Goal: Task Accomplishment & Management: Complete application form

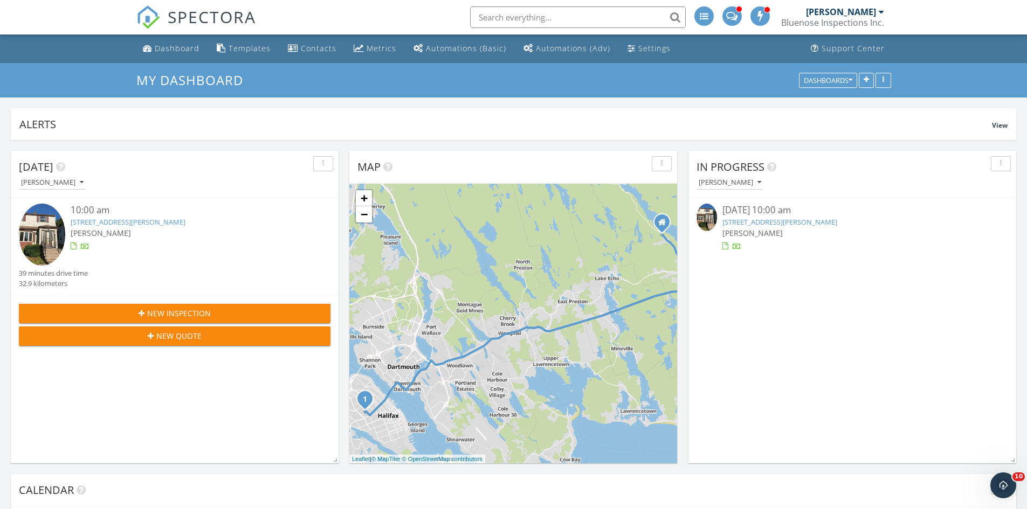
click at [141, 223] on link "[STREET_ADDRESS][PERSON_NAME]" at bounding box center [128, 222] width 115 height 10
click at [130, 216] on div "10:00 am" at bounding box center [188, 210] width 234 height 13
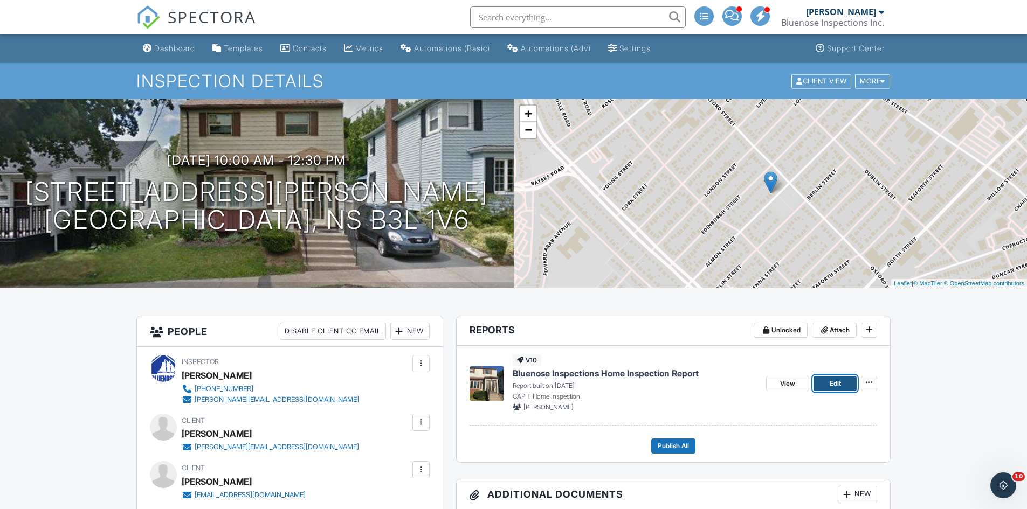
click at [827, 383] on link "Edit" at bounding box center [834, 383] width 43 height 15
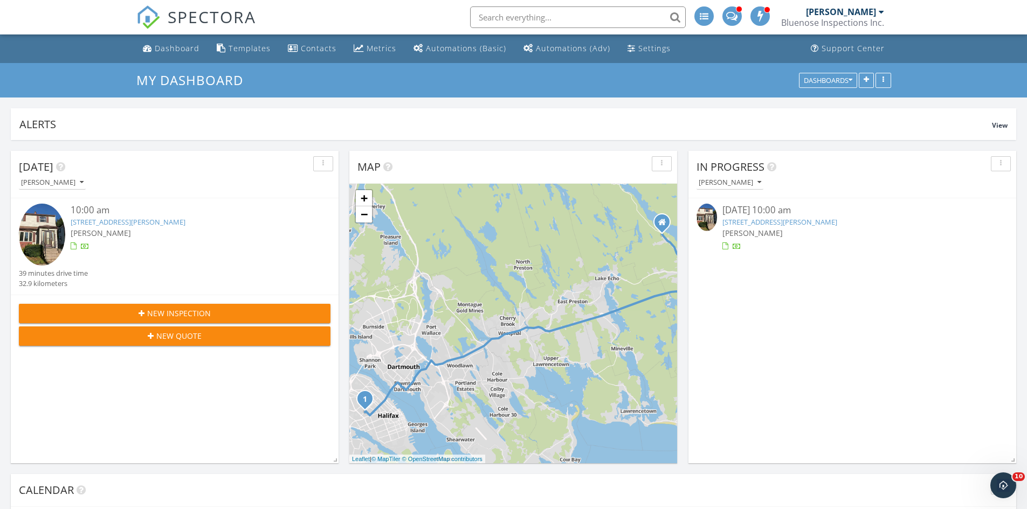
click at [167, 309] on span "New Inspection" at bounding box center [179, 313] width 64 height 11
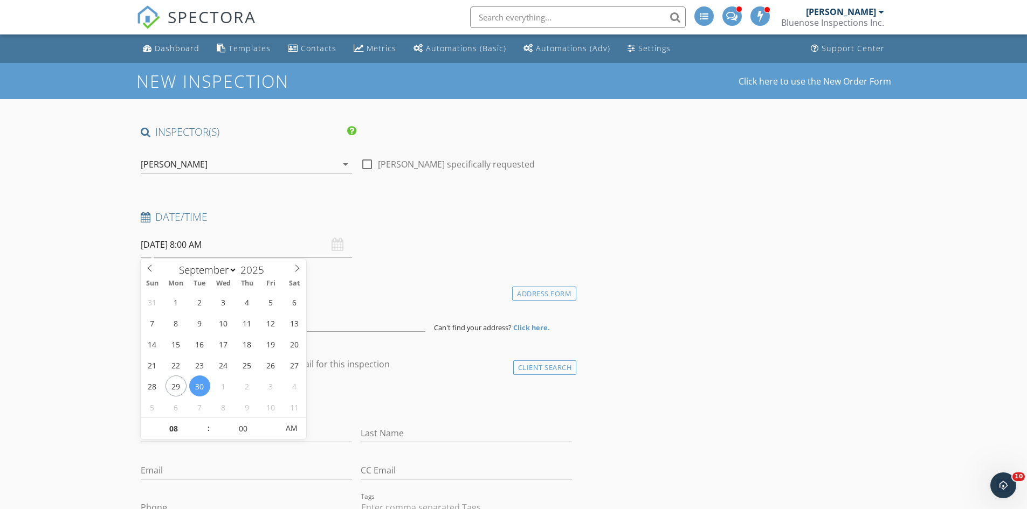
click at [261, 249] on input "09/30/2025 8:00 AM" at bounding box center [246, 245] width 211 height 26
select select "9"
type input "10/04/2025 8:00 AM"
type input "09"
type input "10/04/2025 9:00 AM"
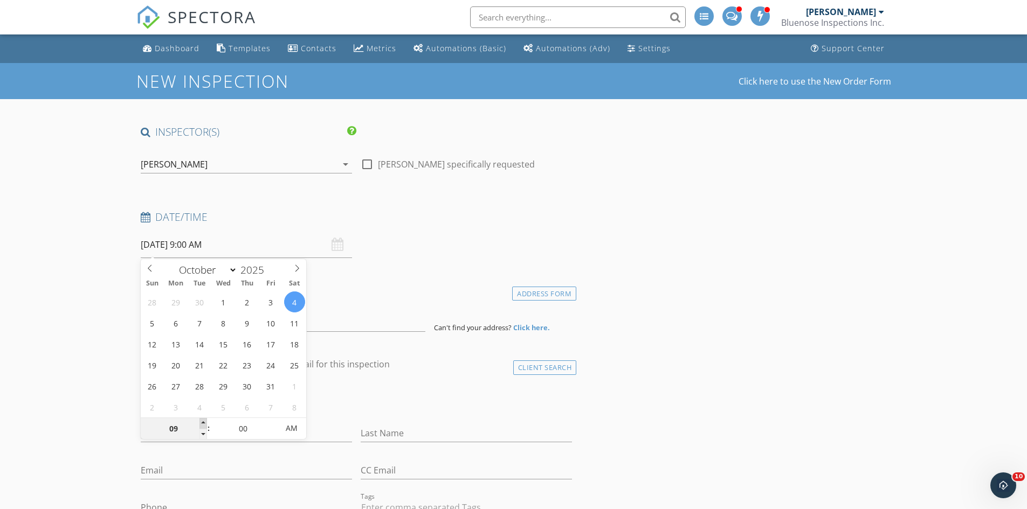
click at [204, 420] on span at bounding box center [203, 423] width 8 height 11
type input "10"
type input "[DATE] 10:00 AM"
click at [204, 420] on span at bounding box center [203, 423] width 8 height 11
click at [360, 320] on input at bounding box center [283, 319] width 285 height 26
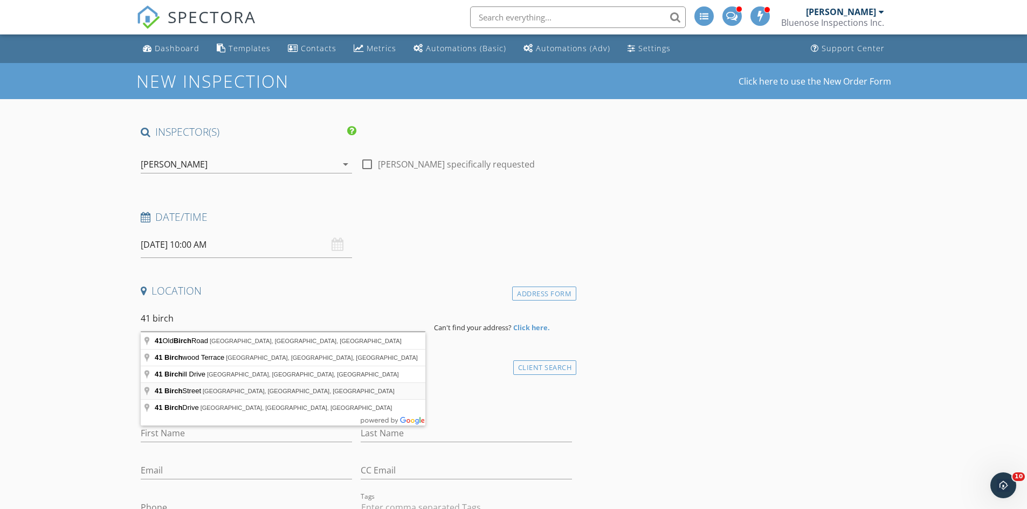
type input "41 Birch Street, Halifax, Nova Scotia, Canada"
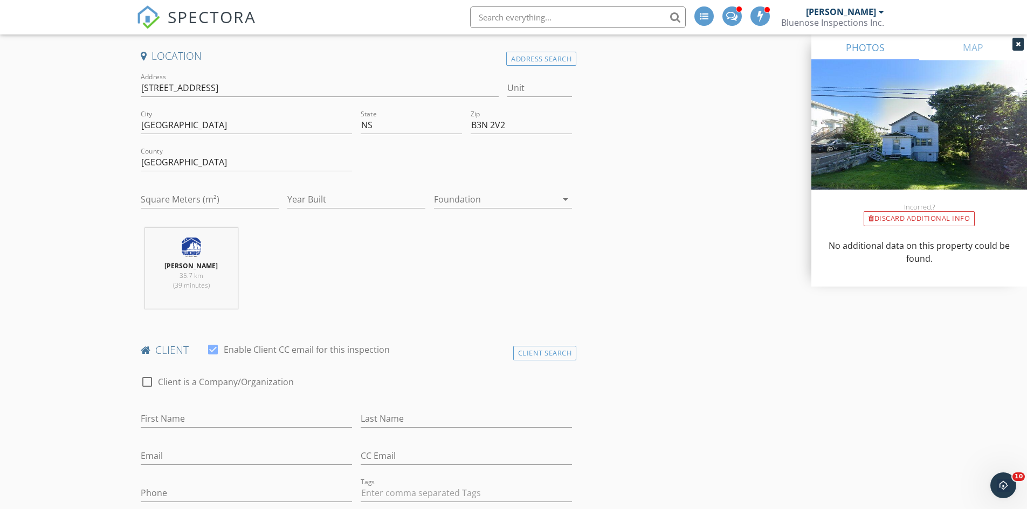
scroll to position [269, 0]
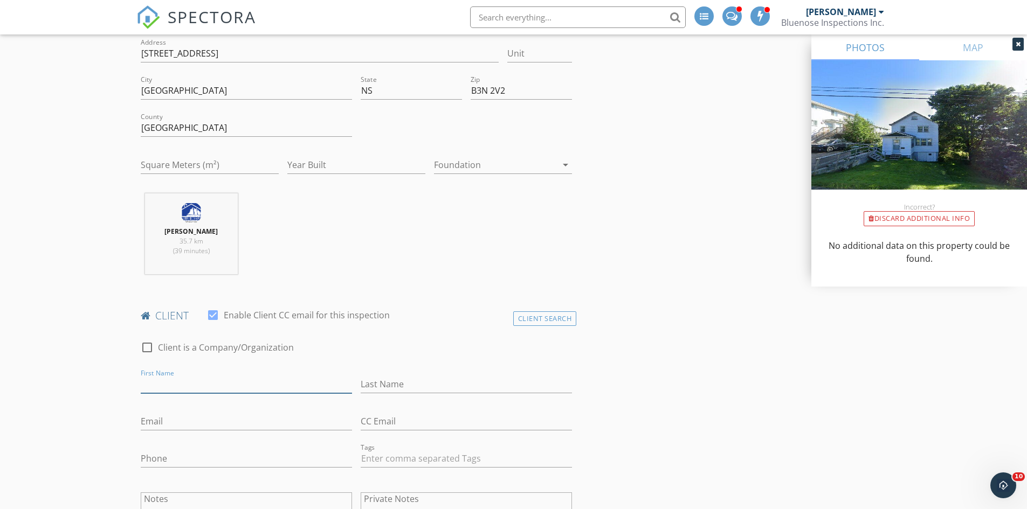
paste input "Hailey LaPlante <hailey_laplante@hotmail.com>"
drag, startPoint x: 168, startPoint y: 383, endPoint x: 334, endPoint y: 380, distance: 166.6
click at [336, 381] on input "Hailey LaPlante <hailey_laplante@hotmail.com>" at bounding box center [246, 385] width 211 height 18
type input "Hailey"
click at [380, 385] on input "Last Name" at bounding box center [466, 385] width 211 height 18
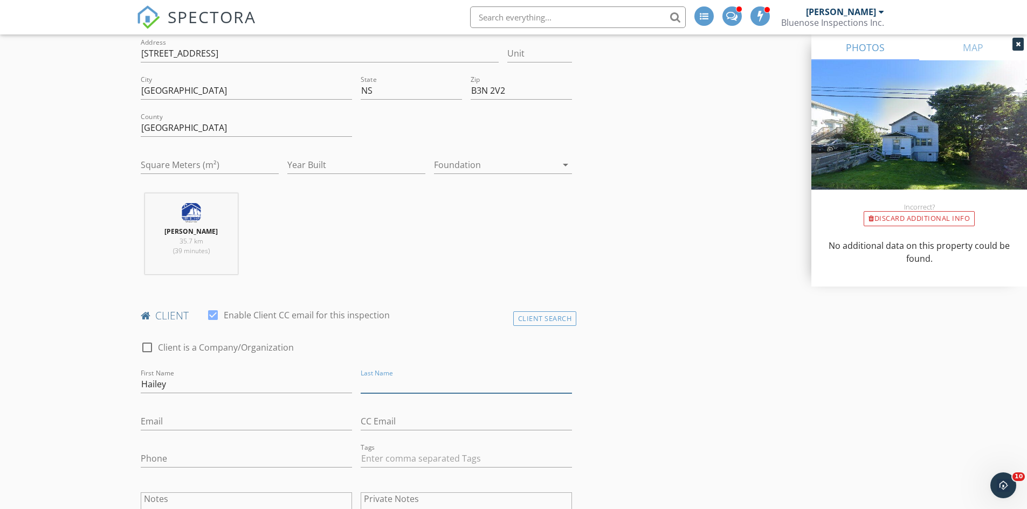
paste input "LaPlante <hailey_laplante@hotmail.com>"
drag, startPoint x: 396, startPoint y: 382, endPoint x: 541, endPoint y: 389, distance: 145.2
click at [541, 389] on input "LaPlante <hailey_laplante@hotmail.com>" at bounding box center [466, 385] width 211 height 18
type input "LaPlante"
click at [155, 418] on input "Email" at bounding box center [246, 422] width 211 height 18
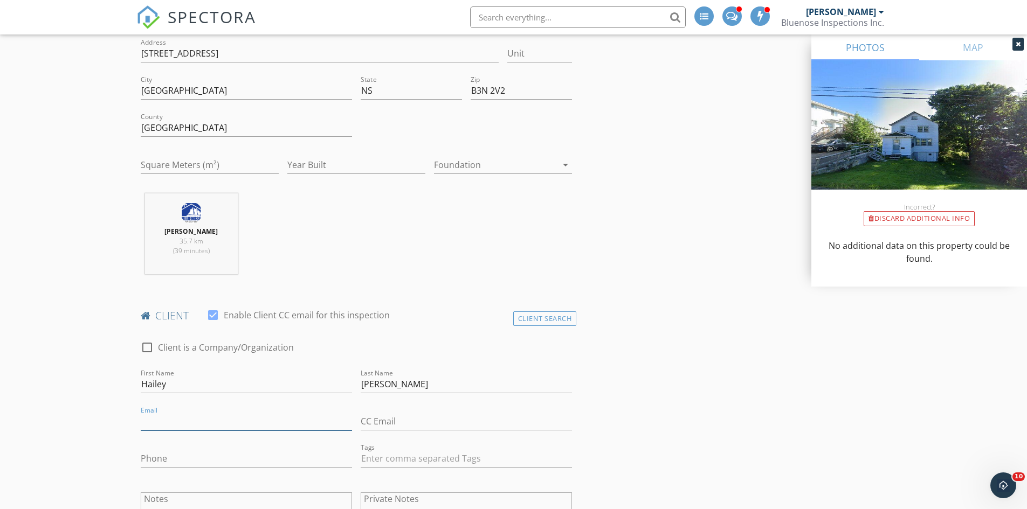
paste input "<hailey_laplante@hotmail.com>"
click at [146, 423] on input "<hailey_laplante@hotmail.com>" at bounding box center [246, 422] width 211 height 18
click at [281, 420] on input "hailey_laplante@hotmail.com>" at bounding box center [246, 422] width 211 height 18
type input "hailey_laplante@hotmail.com"
paste input "902-580-4766"
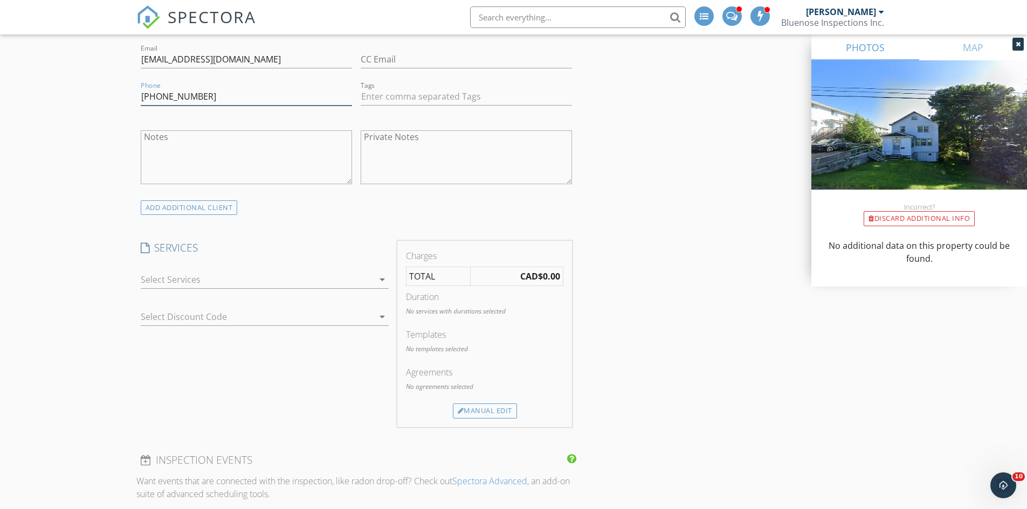
scroll to position [647, 0]
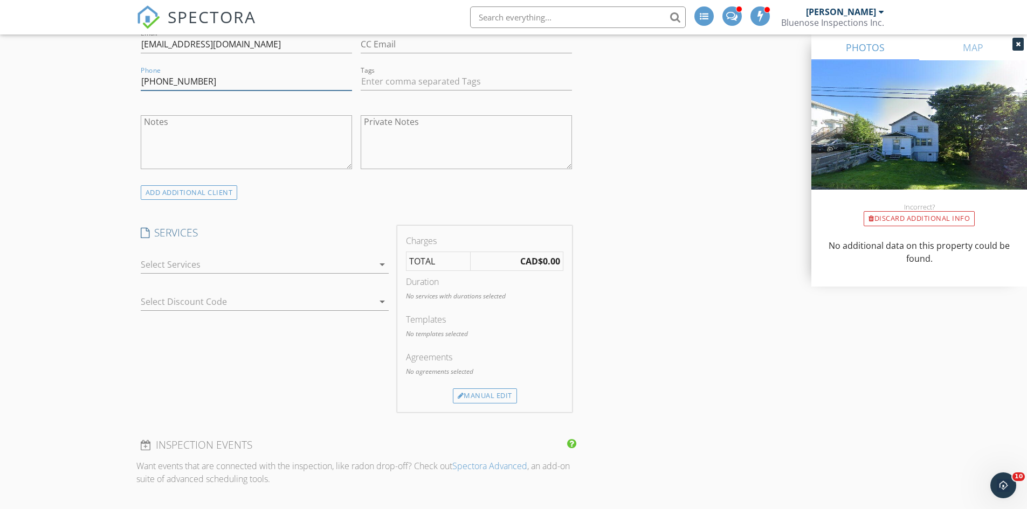
type input "902-580-4766"
click at [165, 263] on div at bounding box center [257, 264] width 233 height 17
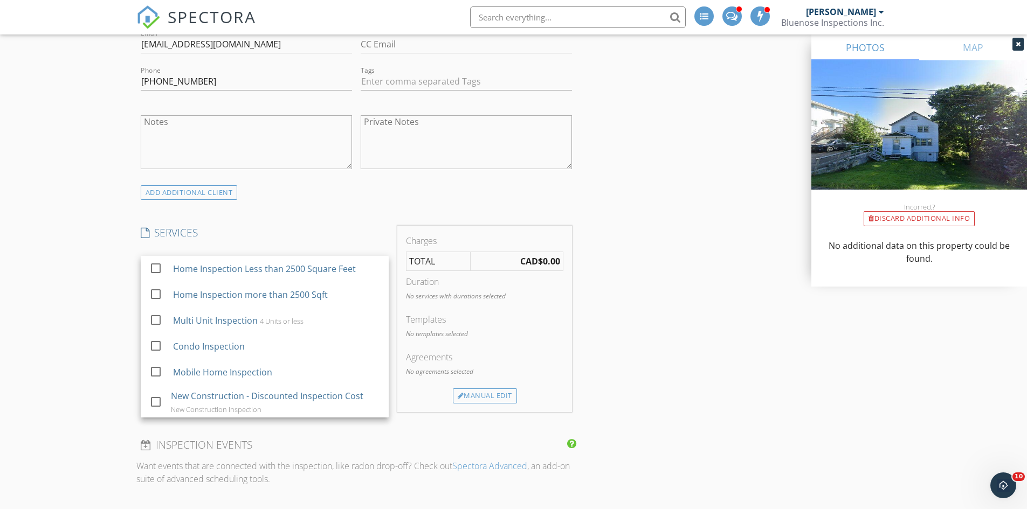
click at [165, 263] on div "check_box_outline_blank" at bounding box center [157, 268] width 17 height 13
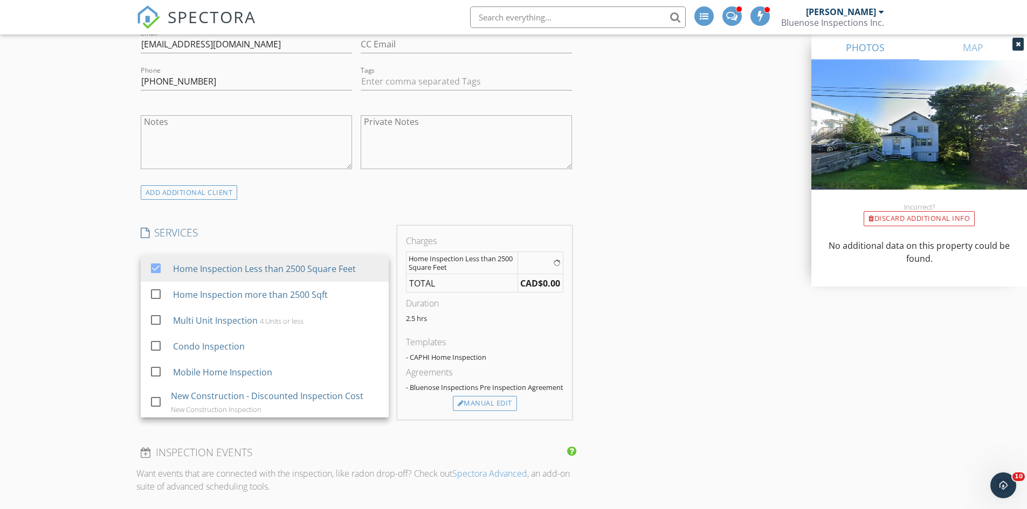
click at [96, 234] on div "New Inspection Click here to use the New Order Form INSPECTOR(S) check_box Ryan…" at bounding box center [513, 463] width 1027 height 2095
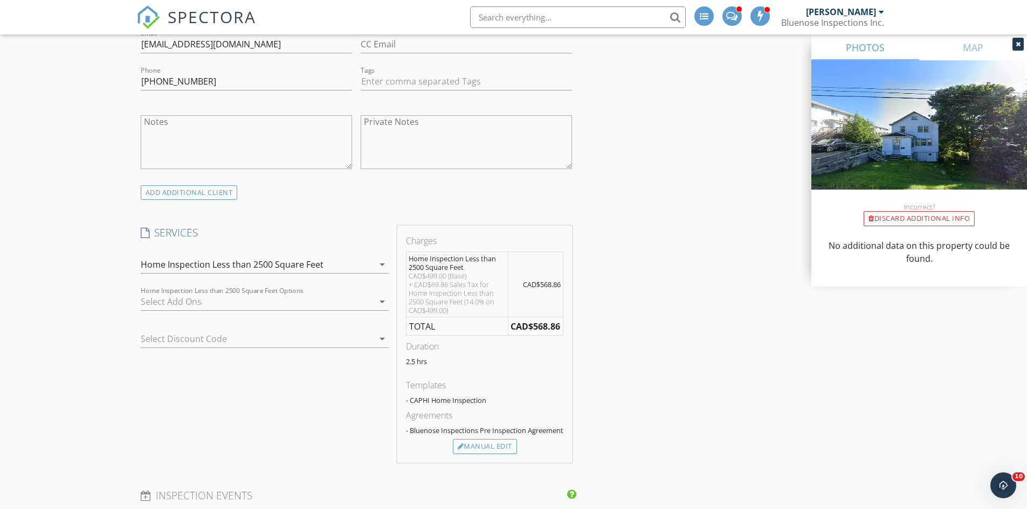
click at [175, 302] on div at bounding box center [257, 301] width 233 height 17
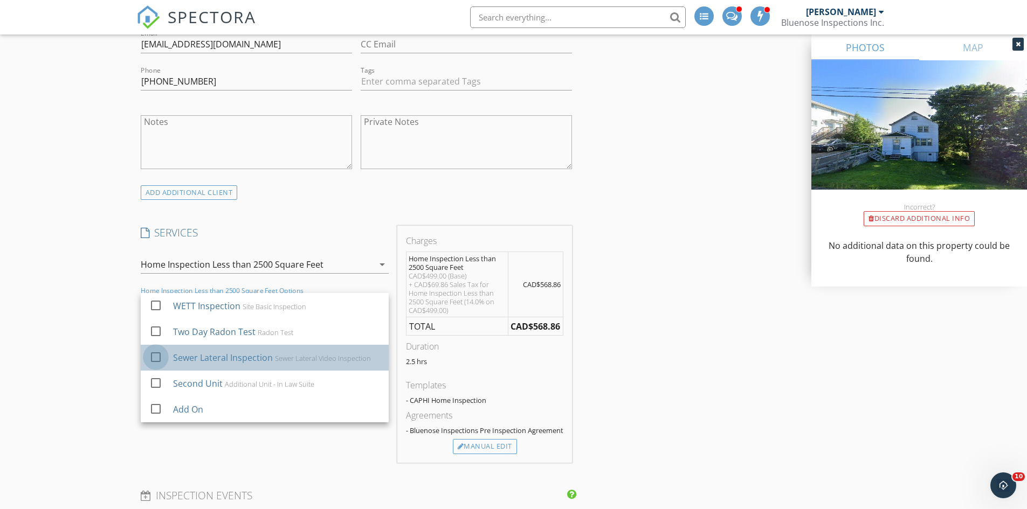
click at [154, 355] on div at bounding box center [156, 357] width 18 height 18
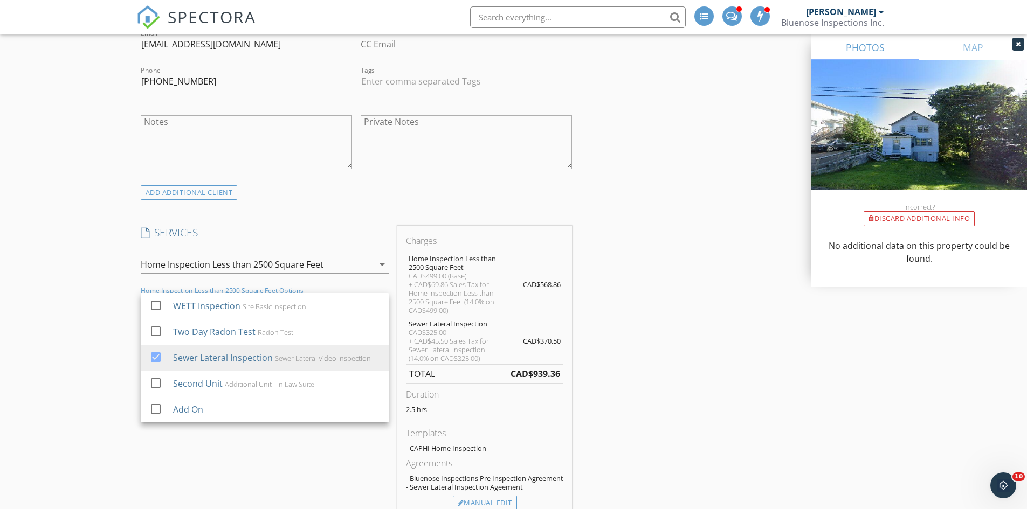
click at [86, 288] on div "New Inspection Click here to use the New Order Form INSPECTOR(S) check_box Ryan…" at bounding box center [513, 513] width 1027 height 2195
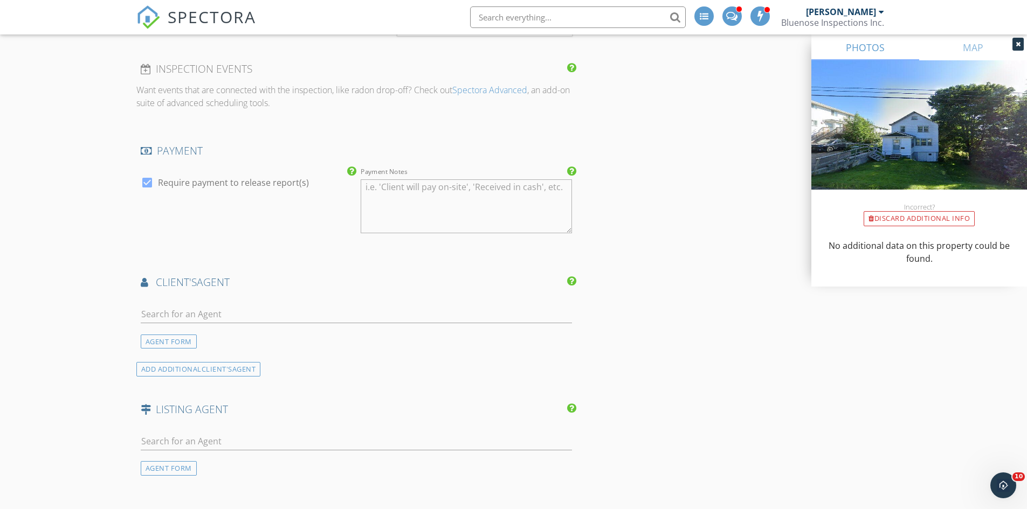
scroll to position [1132, 0]
click at [153, 317] on input "text" at bounding box center [357, 313] width 432 height 18
type input "Kyle"
click at [179, 348] on div "Keller Williams Select Realty" at bounding box center [217, 343] width 92 height 9
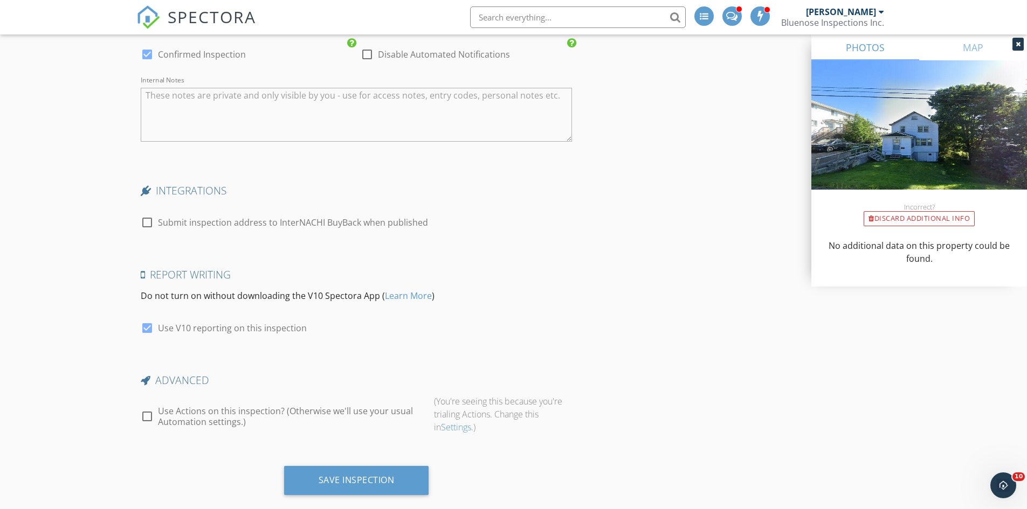
scroll to position [1962, 0]
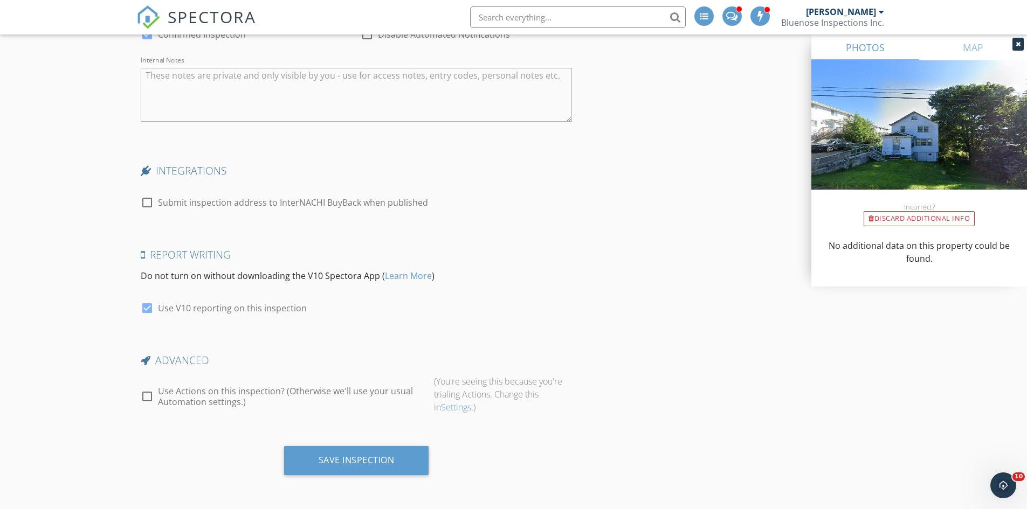
click at [144, 396] on div at bounding box center [147, 397] width 18 height 18
checkbox input "true"
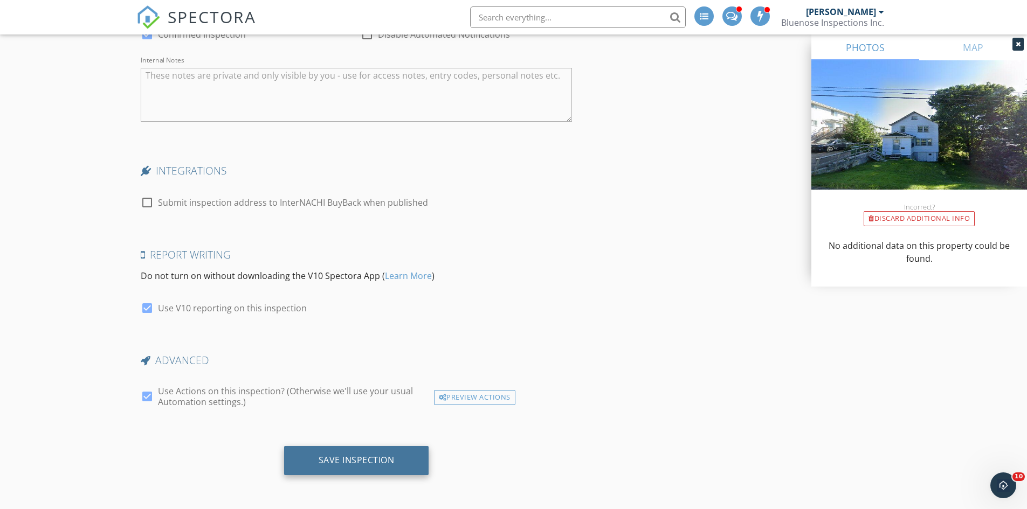
click at [348, 468] on div "Save Inspection" at bounding box center [356, 460] width 145 height 29
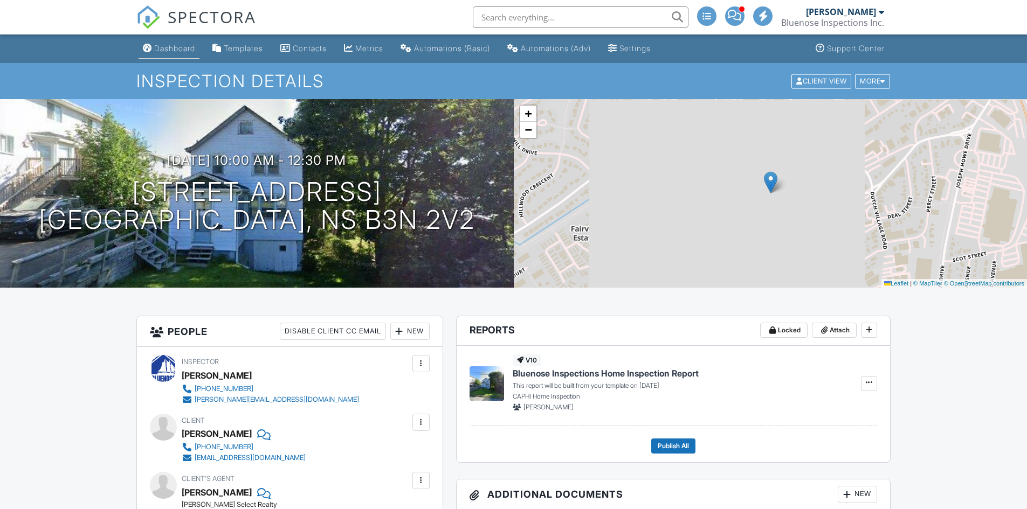
click at [167, 44] on div "Dashboard" at bounding box center [174, 48] width 41 height 9
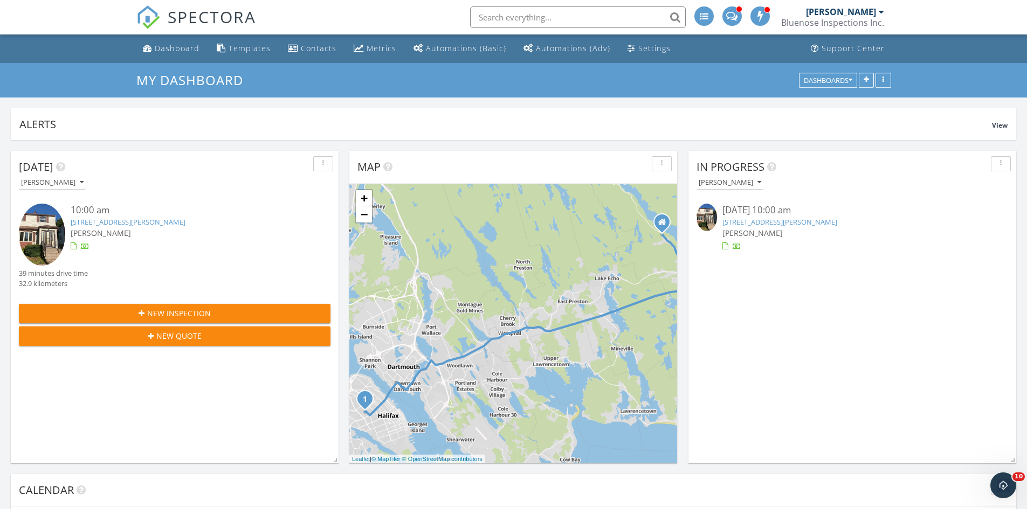
click at [102, 219] on link "6427 Almon St, Halifax, NS B3L 1V6" at bounding box center [128, 222] width 115 height 10
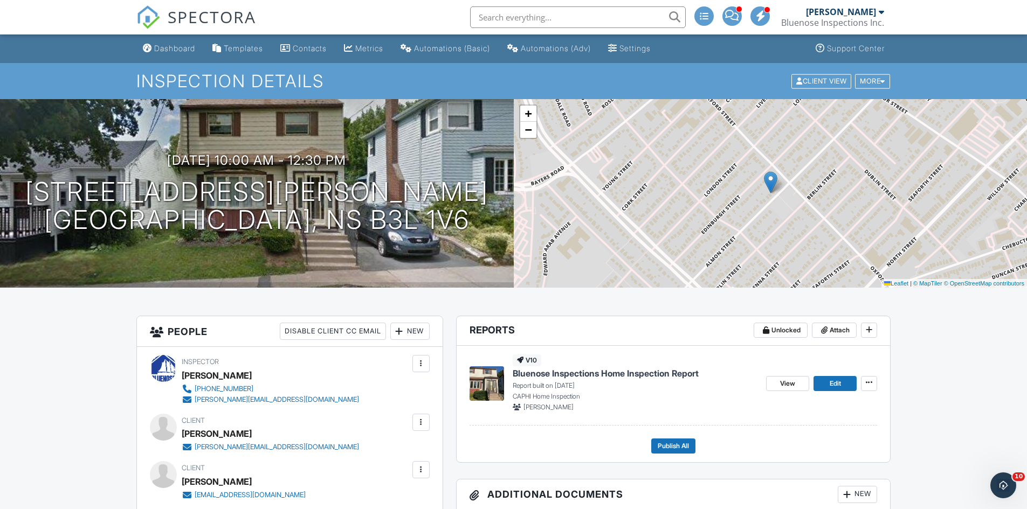
click at [833, 375] on div "View Edit" at bounding box center [821, 383] width 111 height 57
click at [833, 391] on link "Edit" at bounding box center [834, 383] width 43 height 15
